Goal: Navigation & Orientation: Find specific page/section

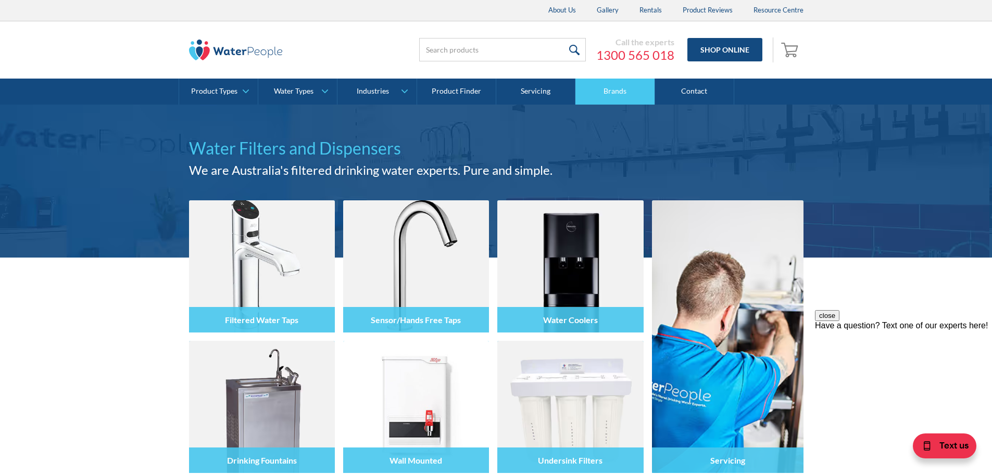
click at [615, 83] on link "Brands" at bounding box center [614, 92] width 79 height 26
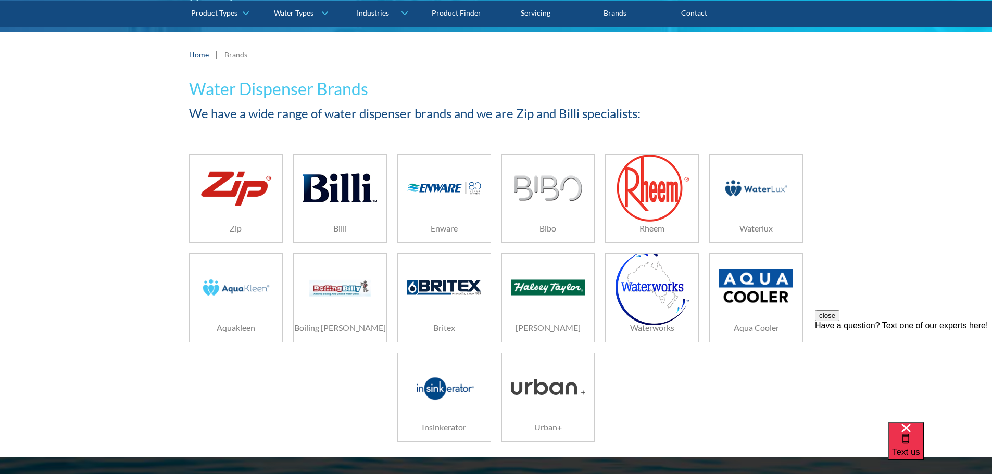
scroll to position [156, 0]
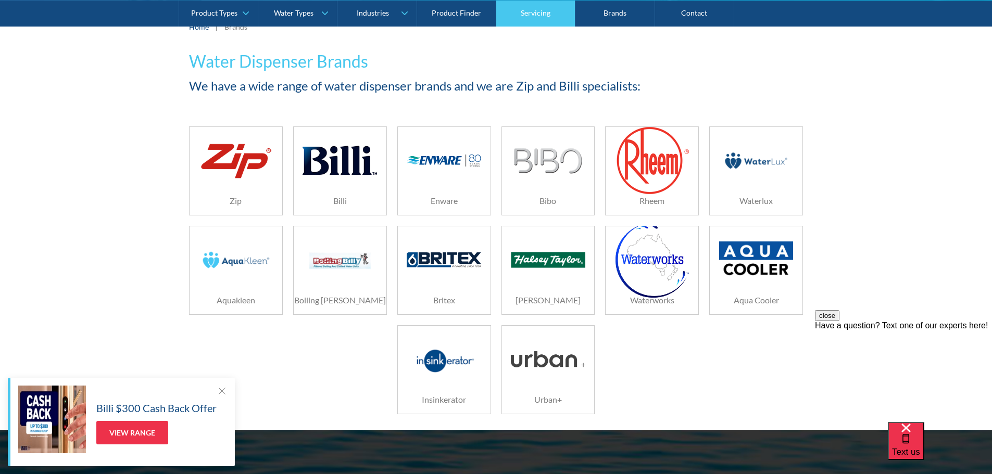
click at [537, 11] on link "Servicing" at bounding box center [535, 13] width 79 height 26
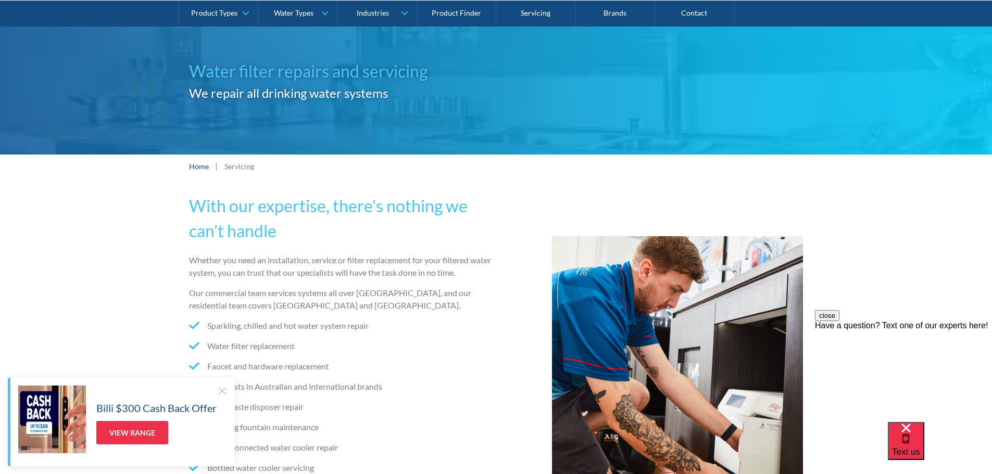
scroll to position [104, 0]
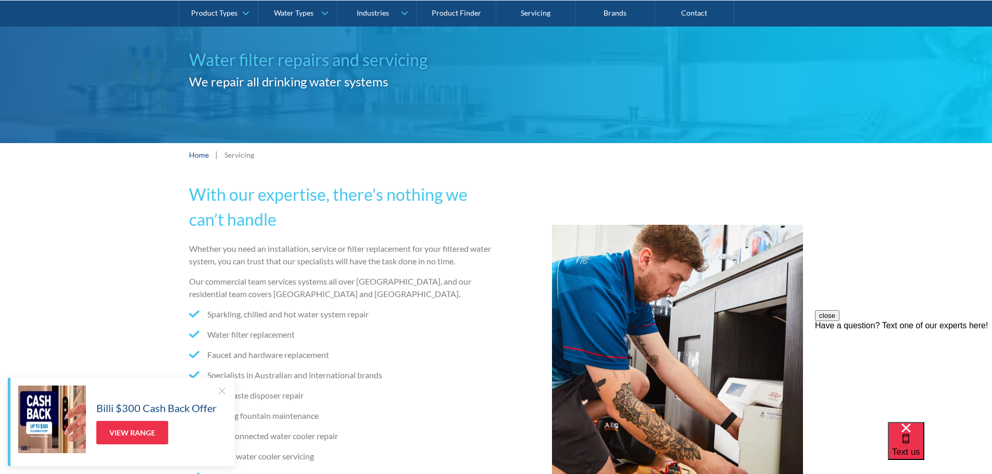
click at [221, 388] on div at bounding box center [222, 391] width 10 height 10
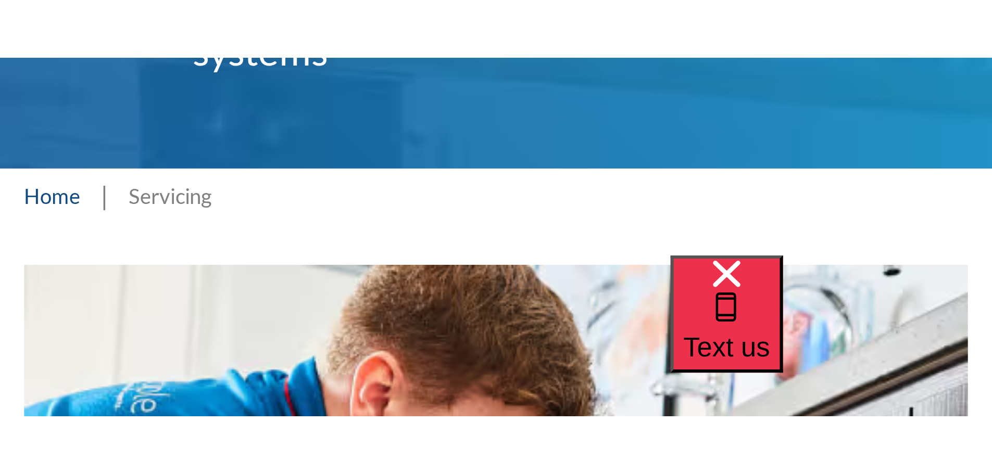
scroll to position [208, 0]
